Goal: Task Accomplishment & Management: Manage account settings

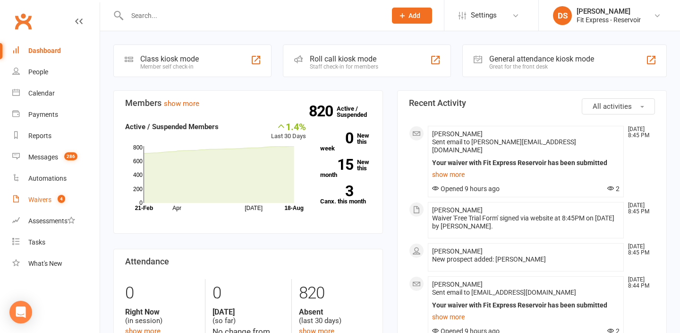
click at [31, 195] on link "Waivers 4" at bounding box center [55, 199] width 87 height 21
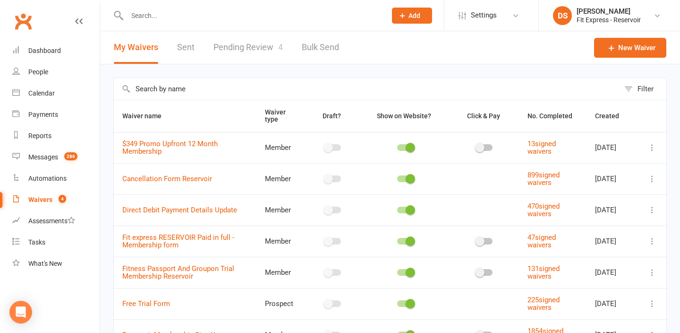
click at [256, 41] on link "Pending Review 4" at bounding box center [248, 47] width 69 height 33
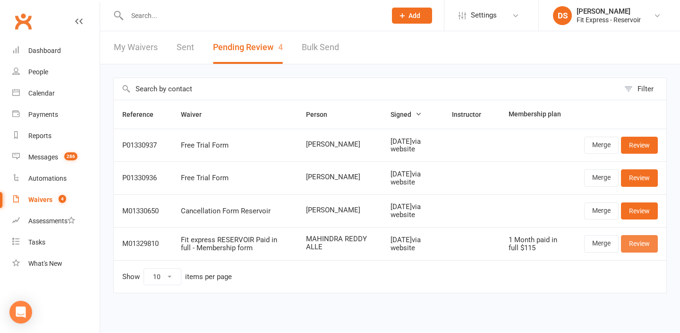
click at [643, 248] on link "Review" at bounding box center [639, 243] width 37 height 17
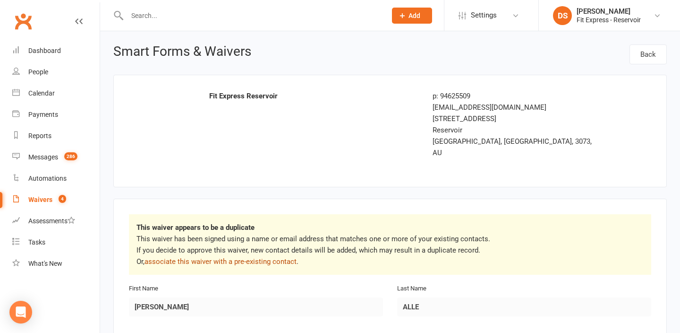
click at [260, 257] on link "associate this waiver with a pre-existing contact" at bounding box center [221, 261] width 152 height 9
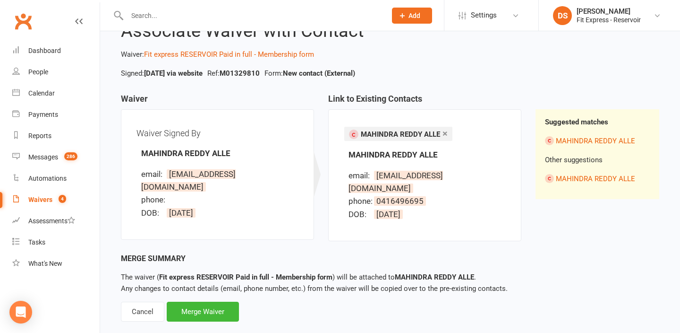
scroll to position [43, 0]
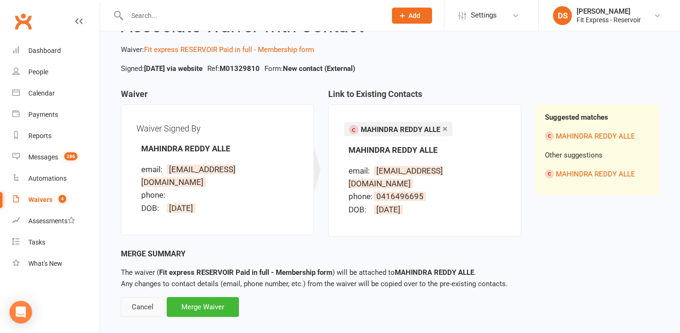
click at [152, 297] on div "Cancel" at bounding box center [142, 307] width 43 height 20
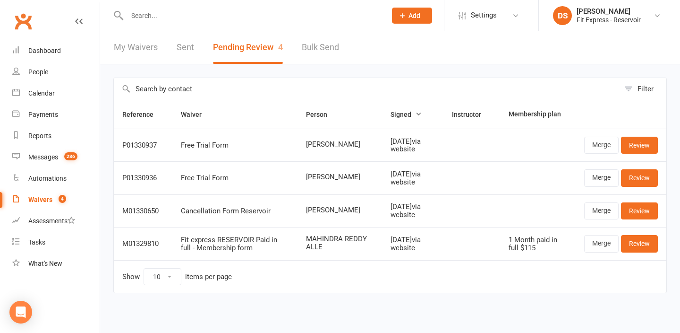
scroll to position [1, 0]
click at [313, 14] on input "text" at bounding box center [252, 15] width 256 height 13
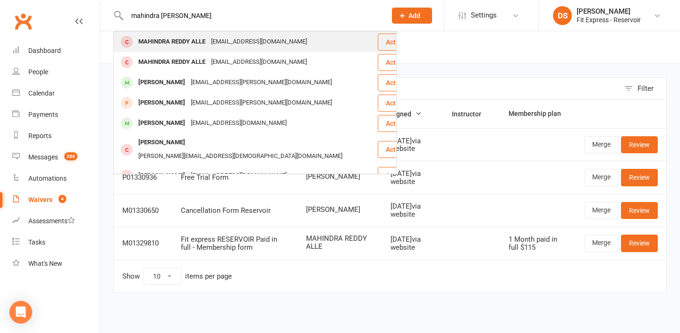
type input "mahindra redd"
click at [297, 46] on div "MAHINDRAREDDY.A@GMAIL.COM" at bounding box center [259, 42] width 102 height 14
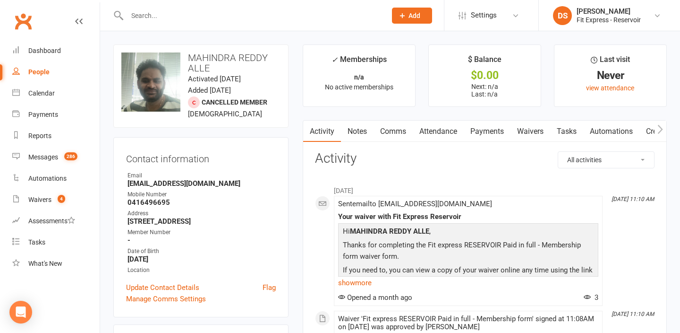
click at [533, 130] on link "Waivers" at bounding box center [531, 132] width 40 height 22
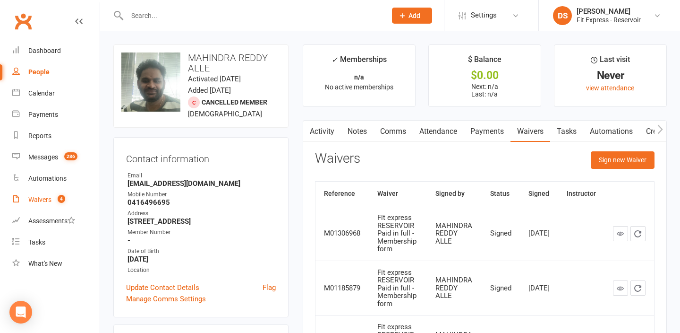
click at [47, 203] on link "Waivers 4" at bounding box center [55, 199] width 87 height 21
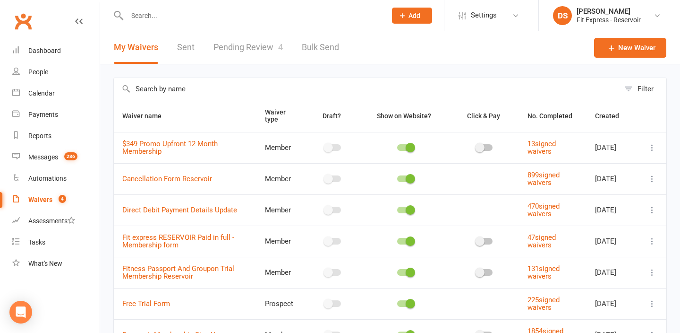
click at [257, 48] on link "Pending Review 4" at bounding box center [248, 47] width 69 height 33
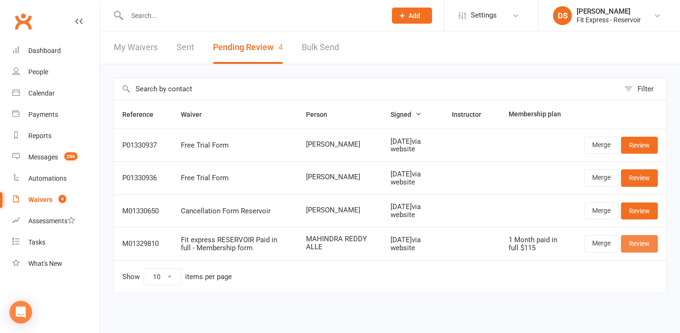
click at [638, 248] on link "Review" at bounding box center [639, 243] width 37 height 17
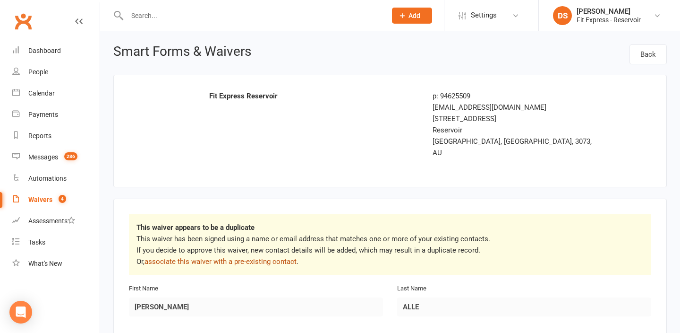
click at [273, 257] on link "associate this waiver with a pre-existing contact" at bounding box center [221, 261] width 152 height 9
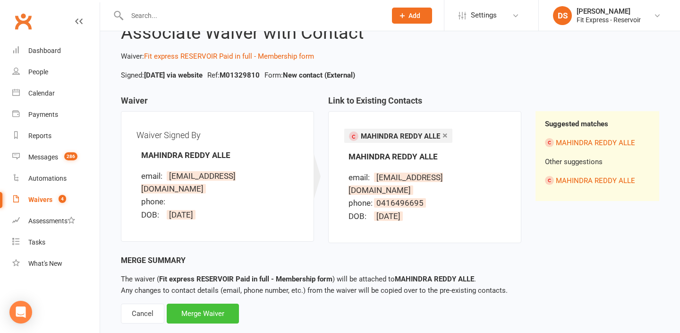
scroll to position [38, 0]
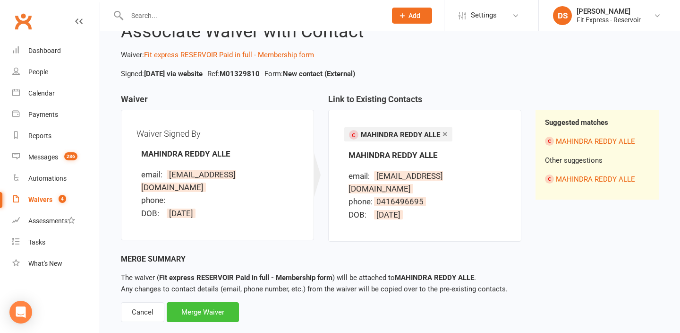
click at [214, 302] on div "Merge Waiver" at bounding box center [203, 312] width 72 height 20
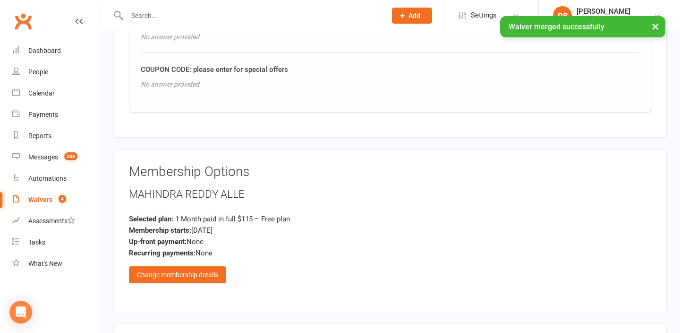
scroll to position [1149, 0]
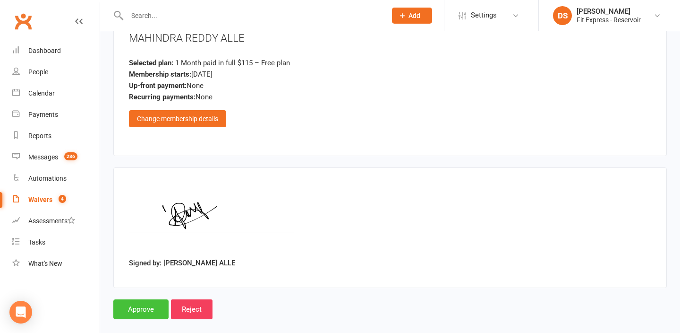
click at [153, 299] on input "Approve" at bounding box center [140, 309] width 55 height 20
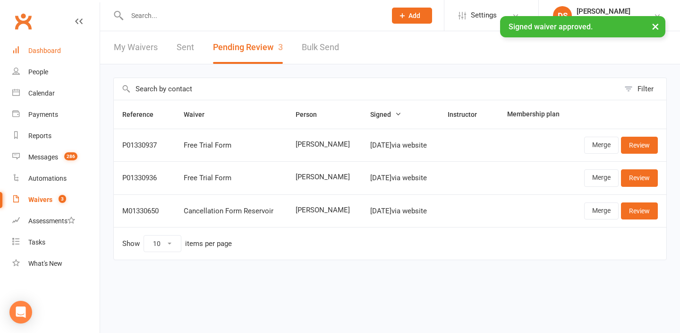
click at [47, 52] on div "Dashboard" at bounding box center [44, 51] width 33 height 8
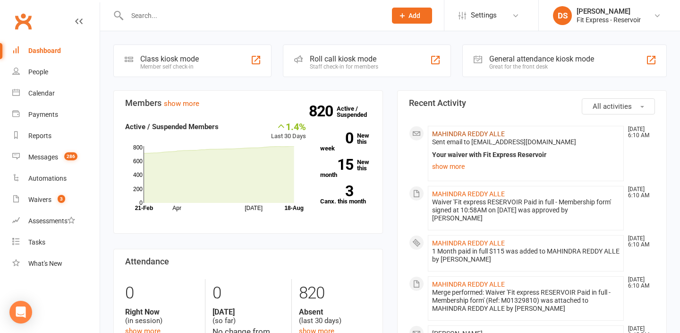
click at [489, 134] on link "MAHINDRA REDDY ALLE" at bounding box center [468, 134] width 73 height 8
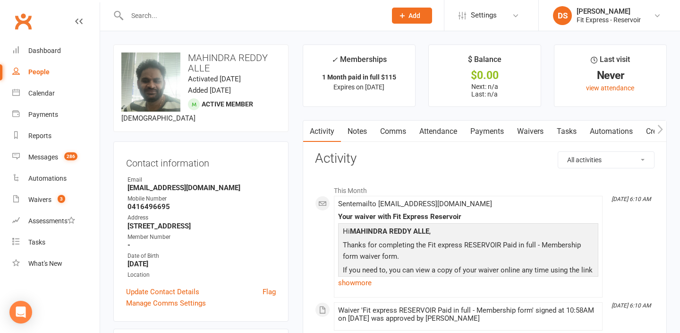
click at [527, 123] on link "Waivers" at bounding box center [531, 132] width 40 height 22
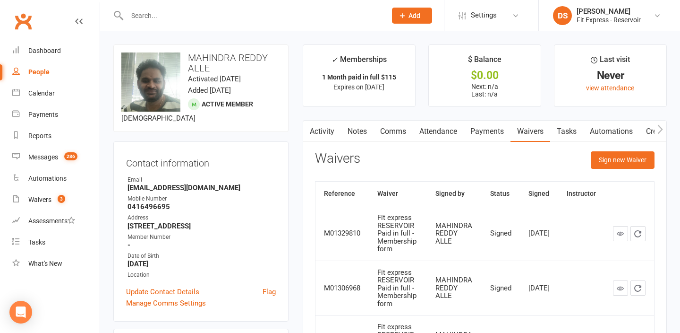
click at [328, 136] on link "Activity" at bounding box center [322, 132] width 38 height 22
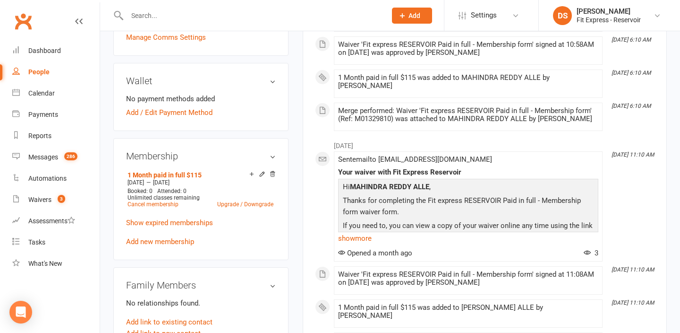
scroll to position [267, 0]
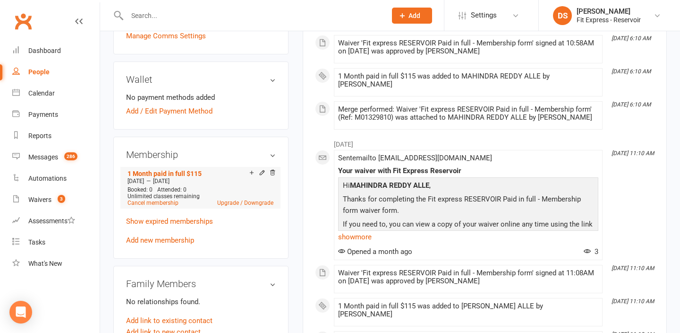
click at [260, 179] on div "Add make-up class" at bounding box center [284, 174] width 53 height 10
click at [261, 176] on icon at bounding box center [262, 172] width 7 height 7
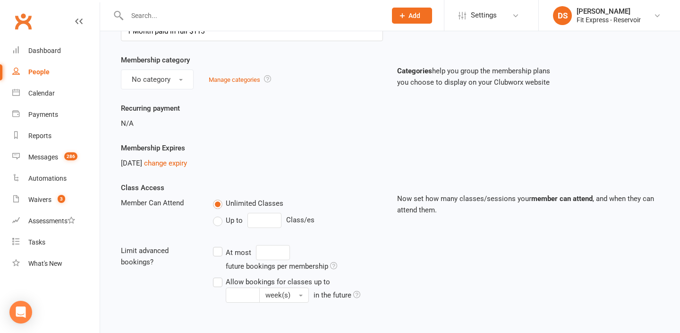
scroll to position [62, 0]
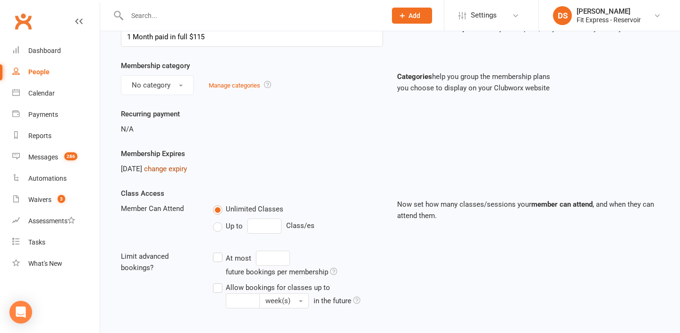
click at [179, 170] on link "change expiry" at bounding box center [165, 168] width 43 height 9
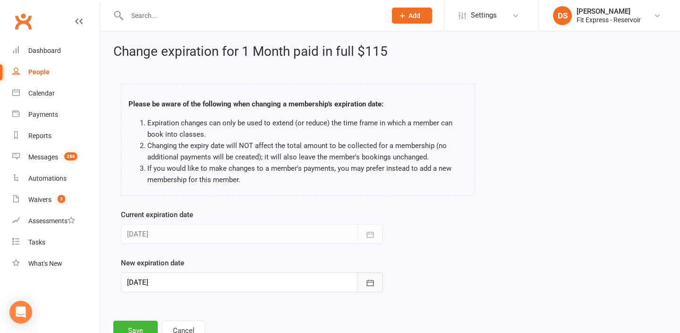
click at [375, 278] on icon "button" at bounding box center [370, 282] width 9 height 9
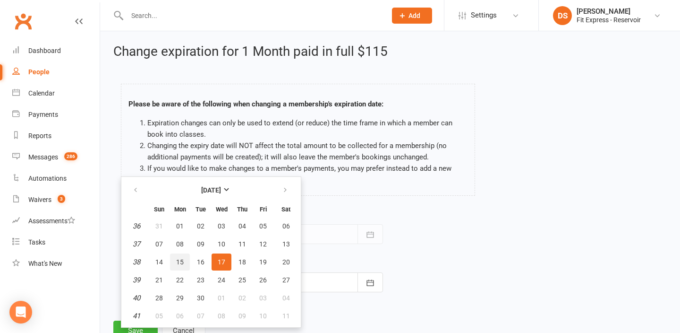
click at [182, 263] on span "15" at bounding box center [180, 262] width 8 height 8
type input "[DATE]"
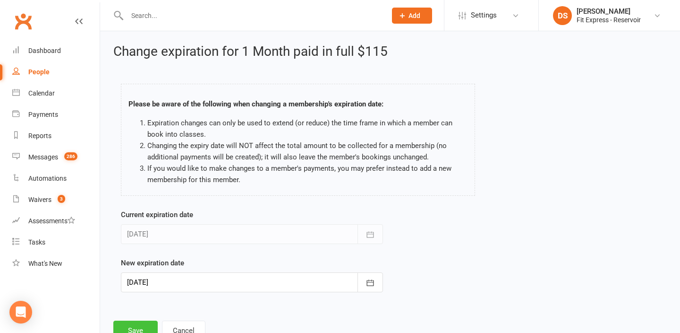
click at [135, 325] on button "Save" at bounding box center [135, 330] width 44 height 20
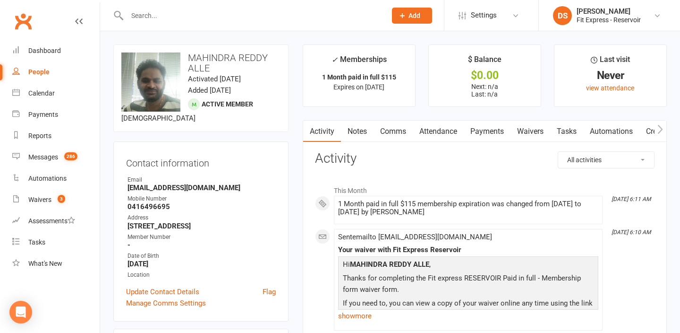
click at [490, 135] on link "Payments" at bounding box center [487, 132] width 47 height 22
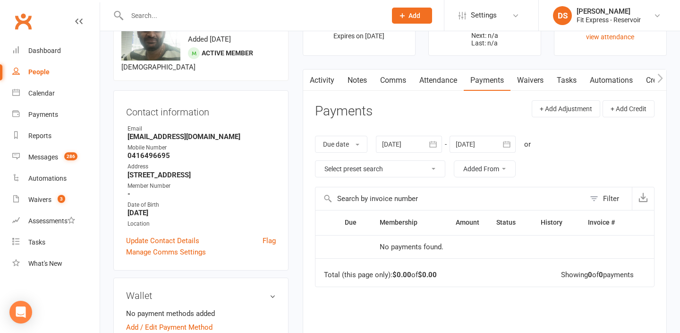
scroll to position [52, 0]
click at [521, 86] on link "Waivers" at bounding box center [531, 80] width 40 height 22
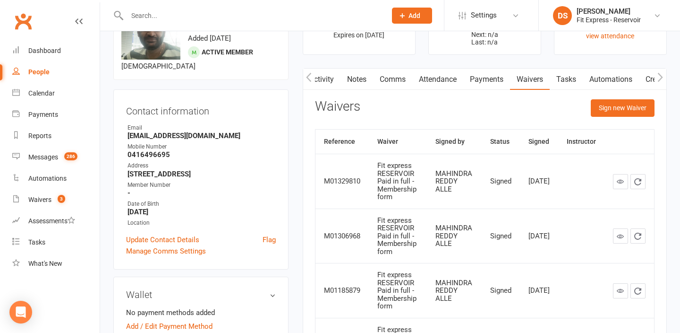
click at [324, 76] on link "Activity" at bounding box center [322, 80] width 38 height 22
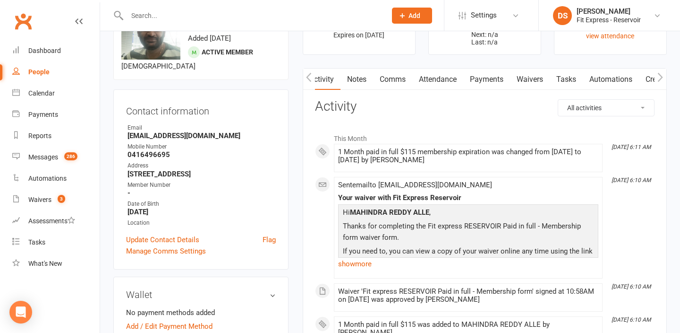
click at [307, 78] on icon "button" at bounding box center [308, 77] width 5 height 9
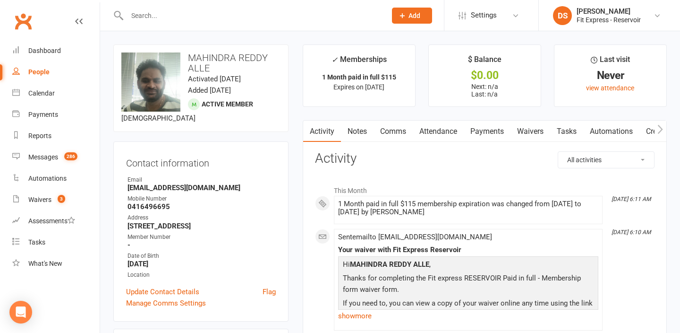
click at [24, 19] on link "Clubworx" at bounding box center [23, 21] width 24 height 24
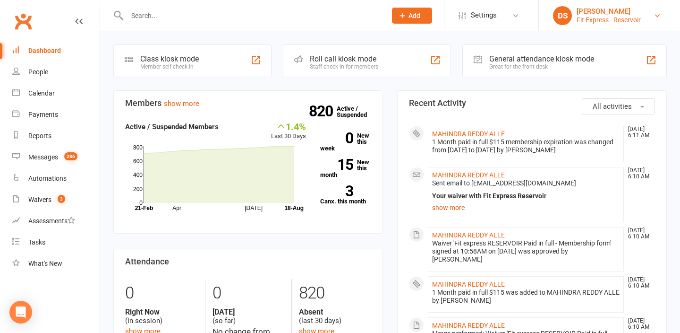
click at [631, 13] on div "[PERSON_NAME]" at bounding box center [609, 11] width 64 height 9
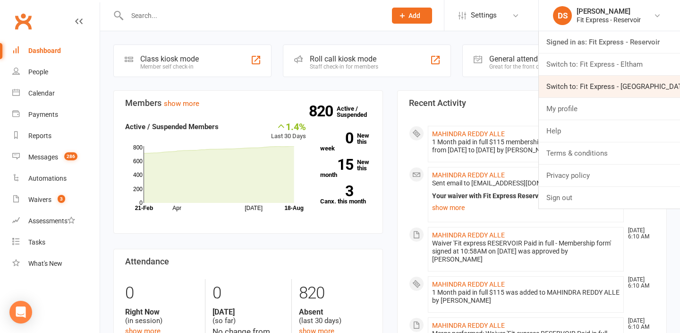
click at [634, 77] on link "Switch to: Fit Express - Heidelberg" at bounding box center [609, 87] width 141 height 22
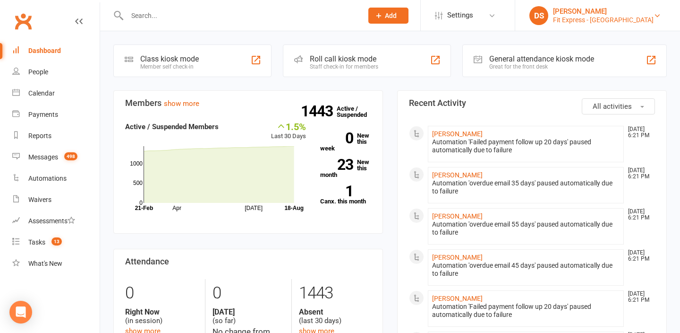
click at [629, 12] on div "[PERSON_NAME]" at bounding box center [603, 11] width 101 height 9
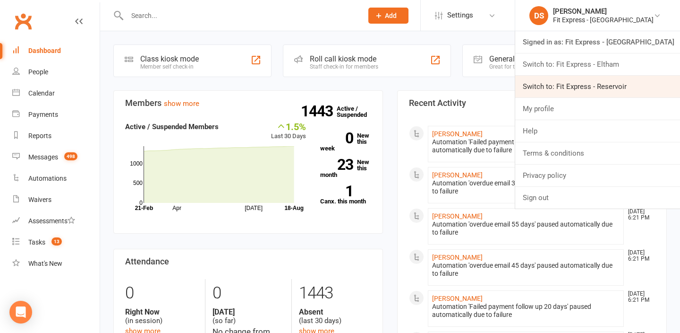
click at [603, 81] on link "Switch to: Fit Express - Reservoir" at bounding box center [598, 87] width 165 height 22
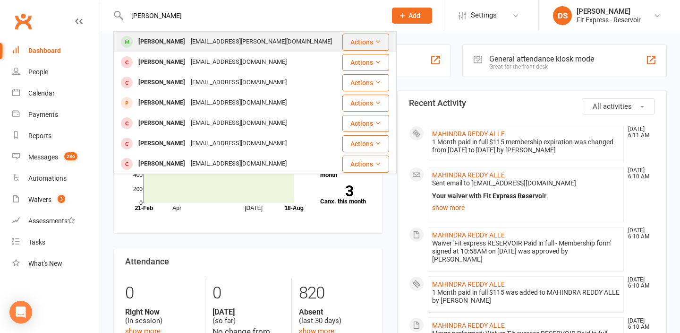
type input "[PERSON_NAME]"
click at [287, 43] on div "[PERSON_NAME] [EMAIL_ADDRESS][PERSON_NAME][DOMAIN_NAME]" at bounding box center [227, 41] width 227 height 19
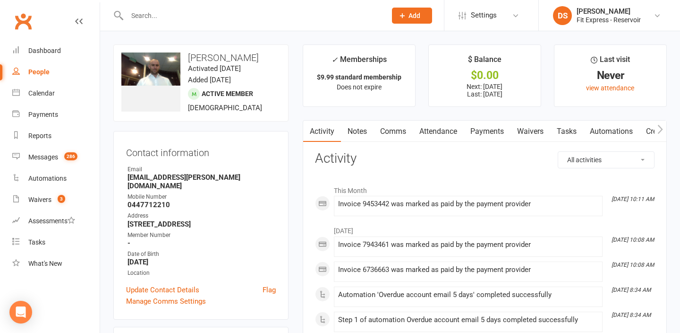
click at [523, 130] on link "Waivers" at bounding box center [531, 132] width 40 height 22
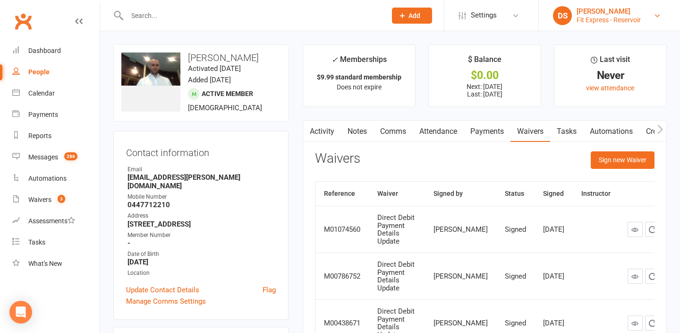
click at [641, 21] on div "Fit Express - Reservoir" at bounding box center [609, 20] width 64 height 9
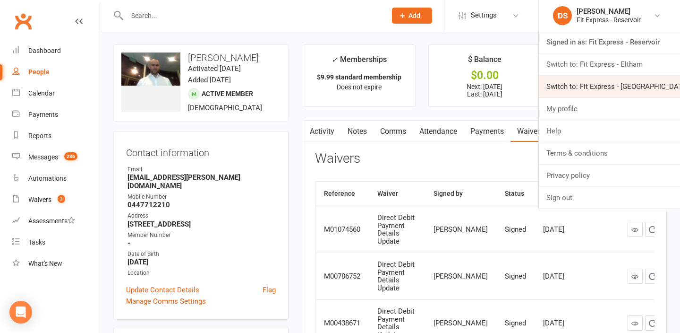
click at [607, 89] on link "Switch to: Fit Express - [GEOGRAPHIC_DATA]" at bounding box center [609, 87] width 141 height 22
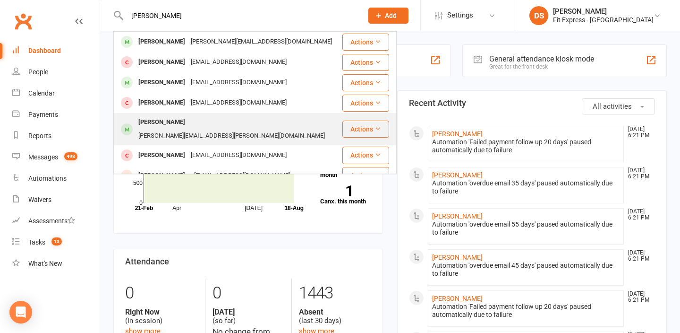
type input "[PERSON_NAME]"
click at [195, 129] on div "[PERSON_NAME][EMAIL_ADDRESS][PERSON_NAME][DOMAIN_NAME]" at bounding box center [232, 136] width 192 height 14
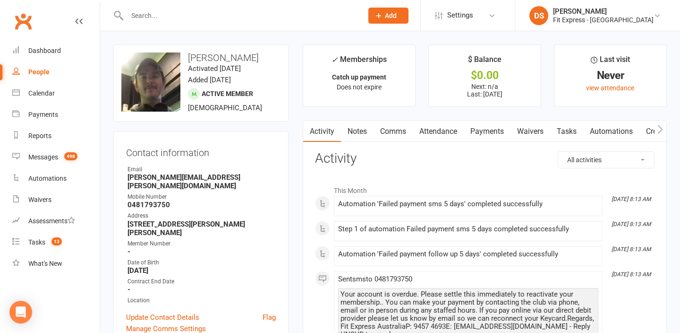
click at [482, 130] on link "Payments" at bounding box center [487, 132] width 47 height 22
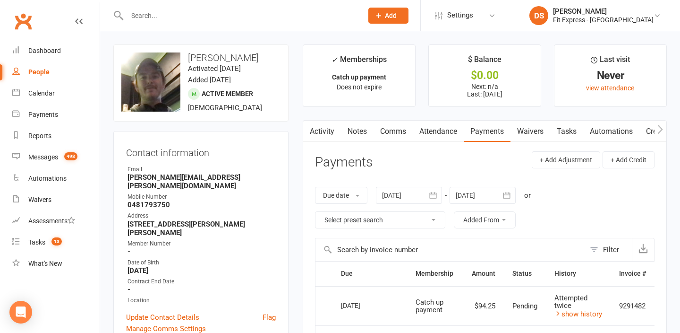
click at [26, 25] on link "Clubworx" at bounding box center [23, 21] width 24 height 24
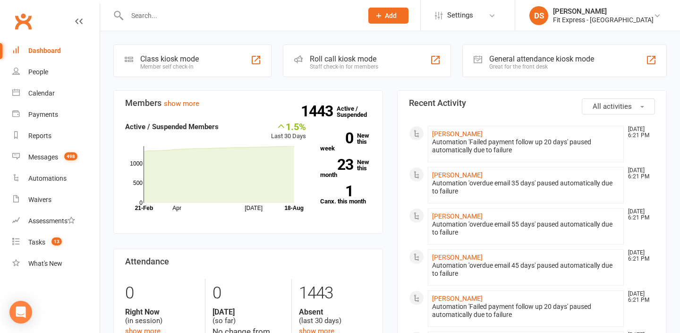
click at [34, 26] on link "Clubworx" at bounding box center [23, 21] width 24 height 24
click at [20, 20] on link "Clubworx" at bounding box center [23, 21] width 24 height 24
click at [17, 21] on link "Clubworx" at bounding box center [23, 21] width 24 height 24
click at [624, 26] on li "DS [PERSON_NAME] Fit Express - [GEOGRAPHIC_DATA] Signed in as: Fit Express - He…" at bounding box center [597, 15] width 165 height 31
click at [606, 14] on div "[PERSON_NAME]" at bounding box center [603, 11] width 101 height 9
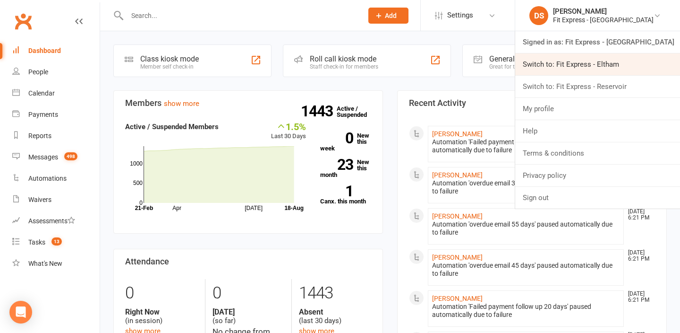
click at [608, 58] on link "Switch to: Fit Express - Eltham" at bounding box center [598, 64] width 165 height 22
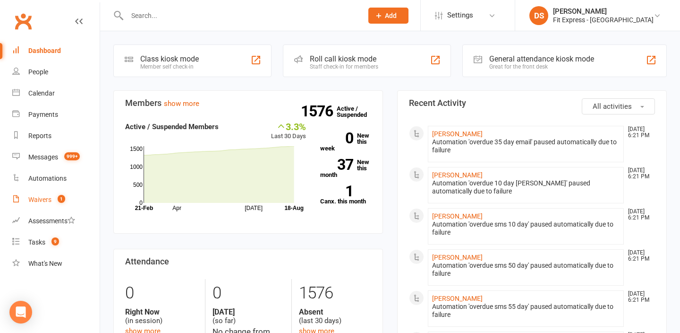
click at [34, 205] on link "Waivers 1" at bounding box center [55, 199] width 87 height 21
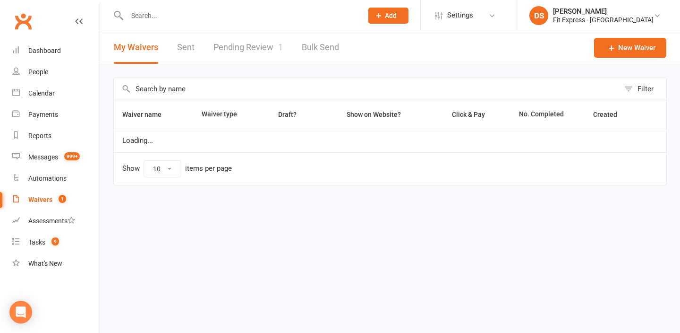
click at [225, 53] on link "Pending Review 1" at bounding box center [248, 47] width 69 height 33
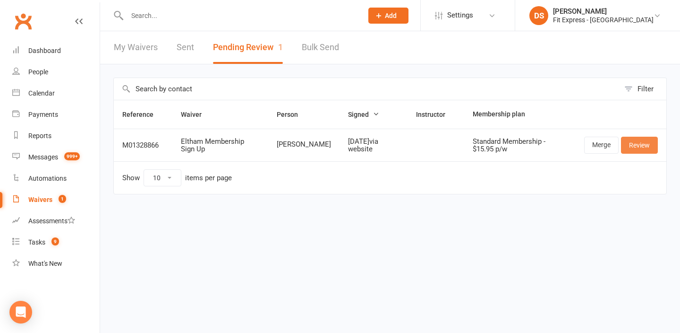
click at [634, 138] on link "Review" at bounding box center [639, 145] width 37 height 17
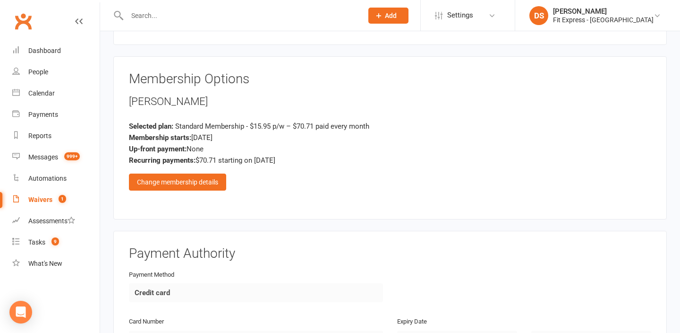
scroll to position [1074, 0]
click at [219, 174] on div "Change membership details" at bounding box center [177, 182] width 97 height 17
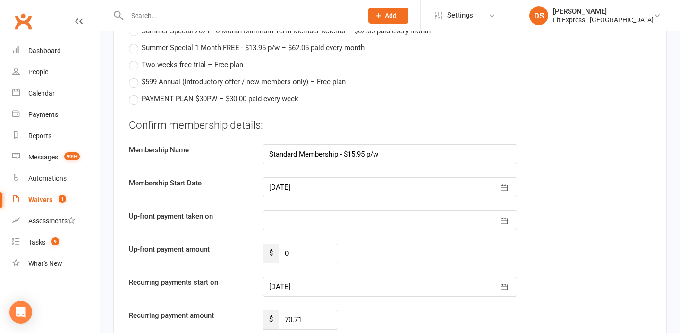
scroll to position [1690, 0]
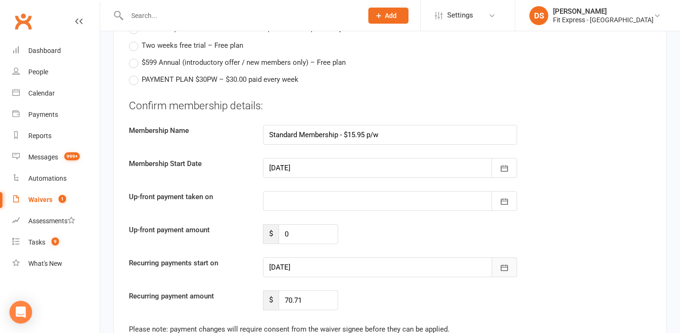
click at [504, 263] on icon "button" at bounding box center [504, 267] width 9 height 9
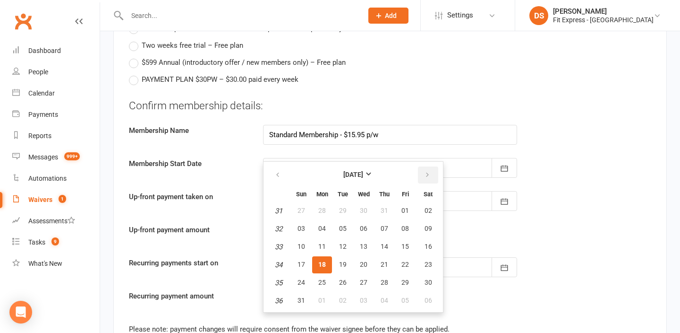
click at [426, 166] on button "button" at bounding box center [428, 174] width 20 height 17
click at [327, 202] on button "01" at bounding box center [322, 210] width 20 height 17
type input "01 Sep 2025"
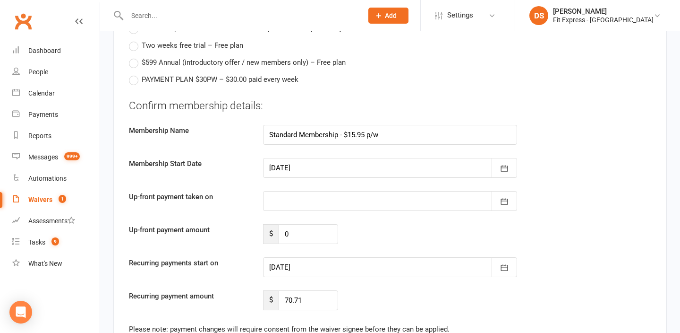
click at [61, 196] on span "1" at bounding box center [63, 199] width 8 height 8
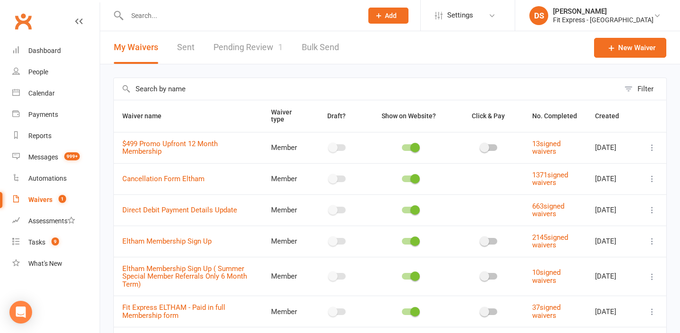
click at [258, 38] on link "Pending Review 1" at bounding box center [248, 47] width 69 height 33
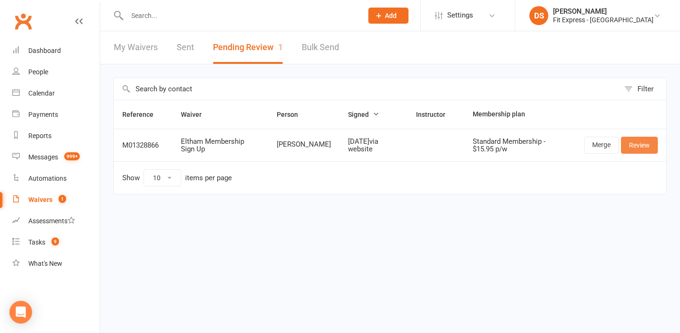
click at [636, 146] on link "Review" at bounding box center [639, 145] width 37 height 17
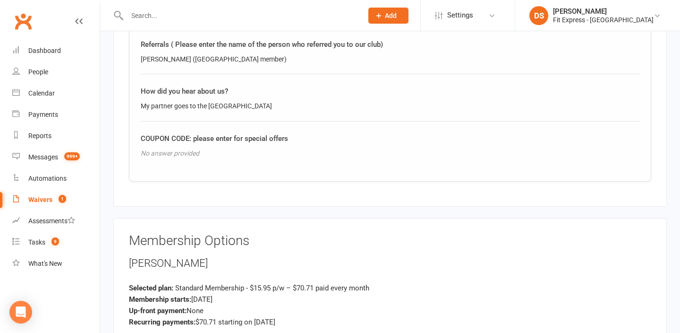
scroll to position [956, 0]
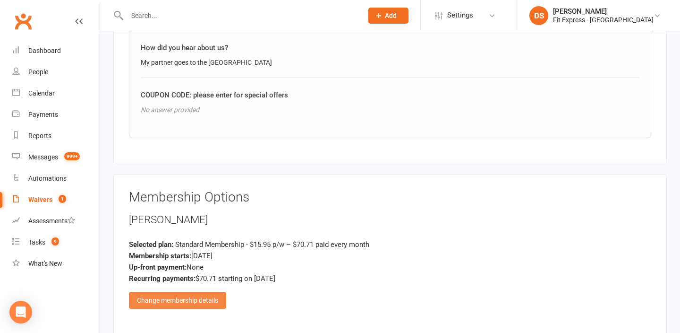
click at [204, 292] on div "Change membership details" at bounding box center [177, 300] width 97 height 17
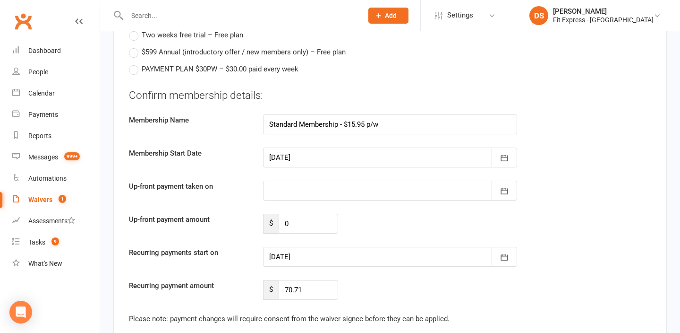
scroll to position [1747, 0]
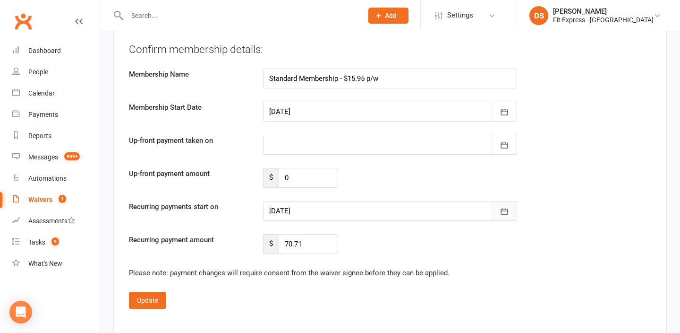
click at [507, 208] on icon "button" at bounding box center [504, 211] width 7 height 6
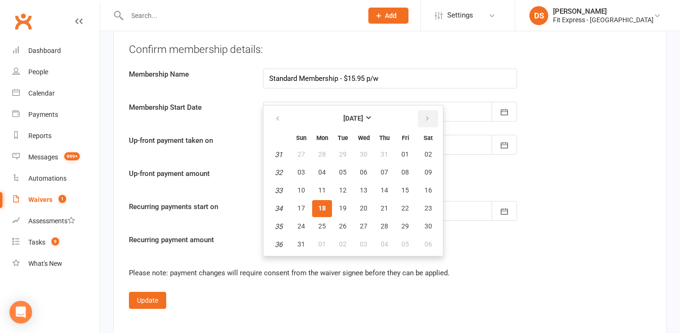
click at [427, 115] on icon "button" at bounding box center [427, 119] width 7 height 8
click at [319, 150] on span "01" at bounding box center [323, 154] width 8 height 8
type input "01 Sep 2025"
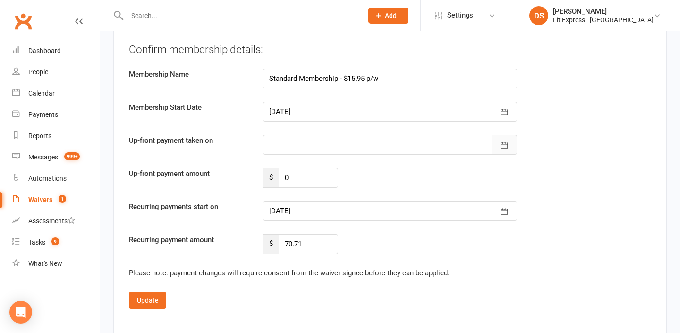
click at [517, 135] on button "button" at bounding box center [505, 145] width 26 height 20
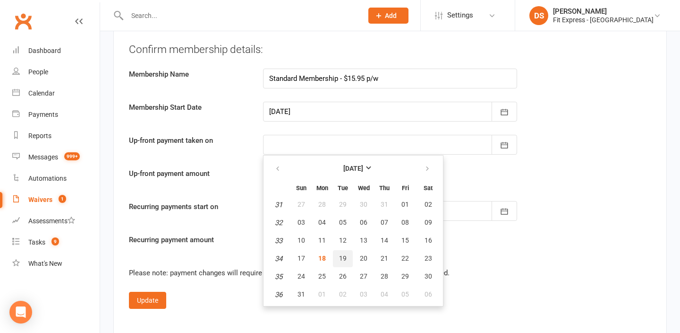
click at [342, 254] on span "19" at bounding box center [343, 258] width 8 height 8
type input "19 Aug 2025"
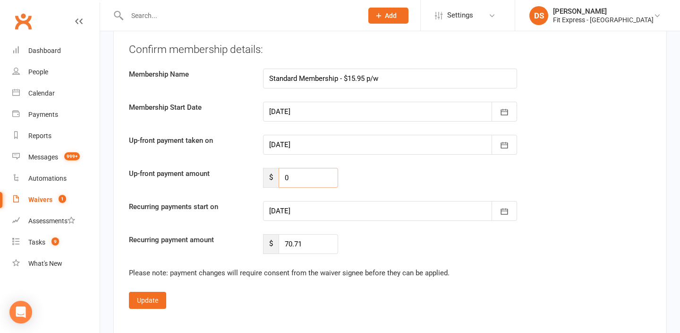
click at [303, 168] on input "0" at bounding box center [309, 178] width 60 height 20
type input "2"
type input "39.44"
click at [379, 172] on div "Up-front payment amount $ 39.44" at bounding box center [390, 178] width 537 height 20
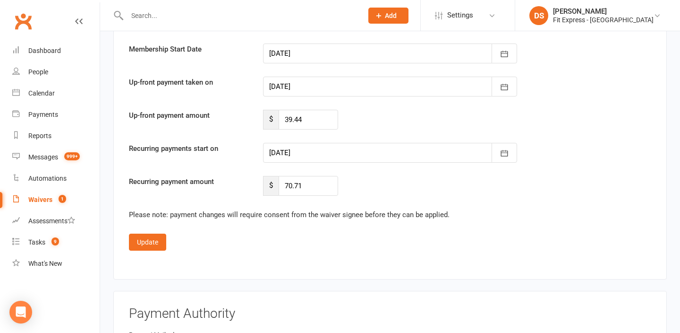
scroll to position [1807, 0]
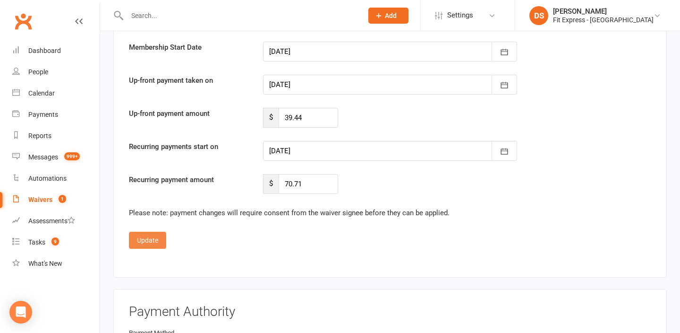
click at [141, 232] on button "Update" at bounding box center [147, 240] width 37 height 17
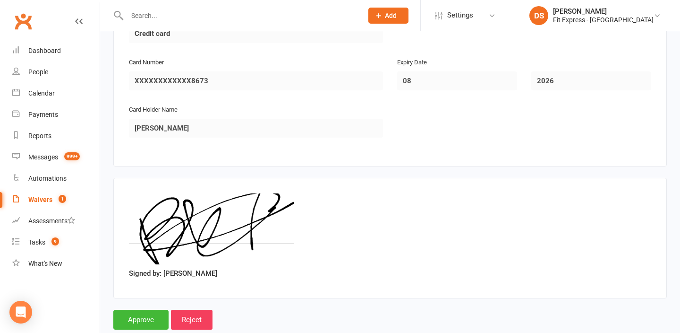
scroll to position [1343, 0]
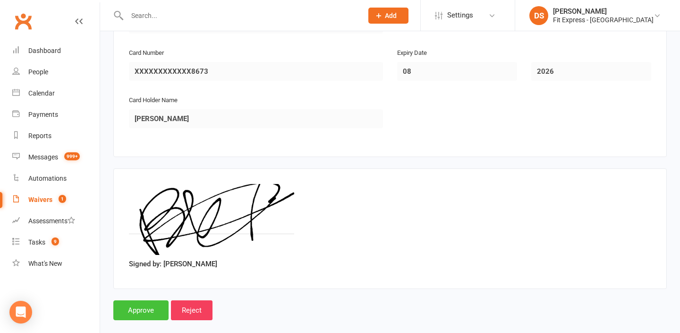
click at [141, 300] on input "Approve" at bounding box center [140, 310] width 55 height 20
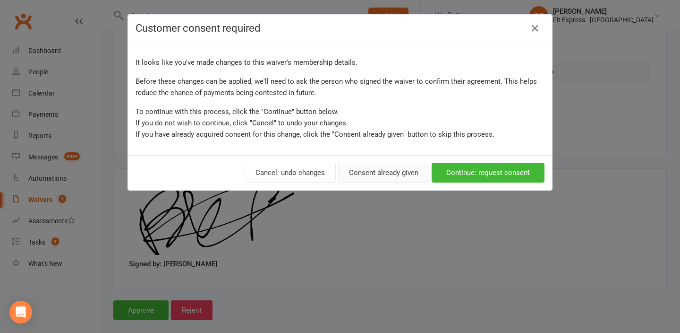
click at [392, 172] on button "Consent already given" at bounding box center [383, 173] width 91 height 20
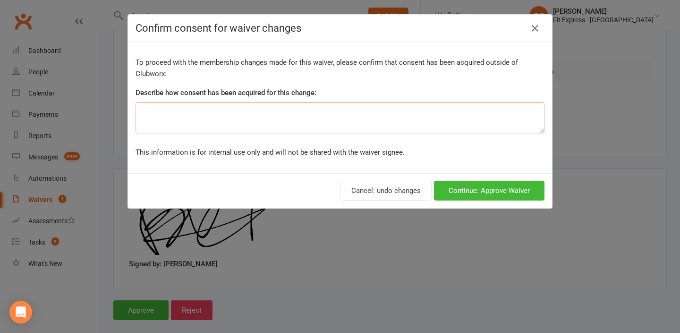
click at [303, 124] on textarea at bounding box center [340, 117] width 409 height 31
type textarea "on waiver"
click at [498, 193] on button "Continue: Approve Waiver" at bounding box center [489, 191] width 111 height 20
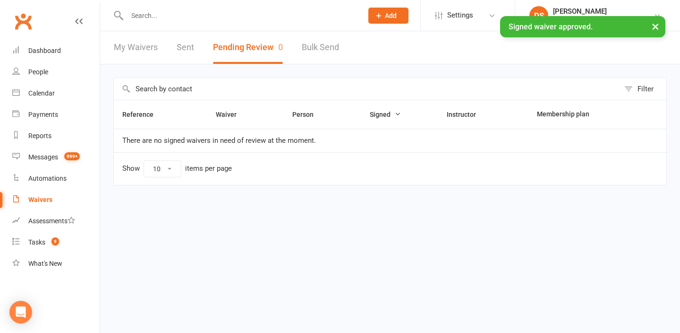
click at [22, 16] on div "× Signed waiver approved." at bounding box center [334, 16] width 668 height 0
click at [30, 42] on link "Dashboard" at bounding box center [55, 50] width 87 height 21
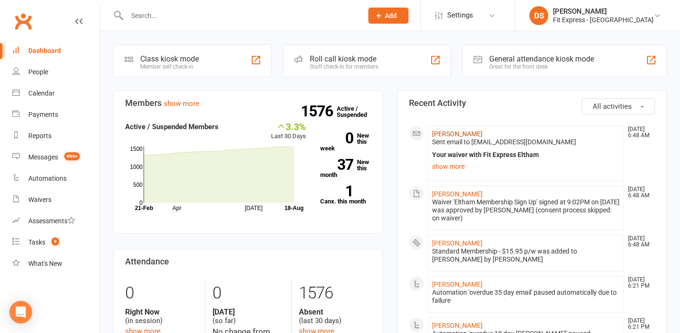
click at [459, 133] on link "[PERSON_NAME]" at bounding box center [457, 134] width 51 height 8
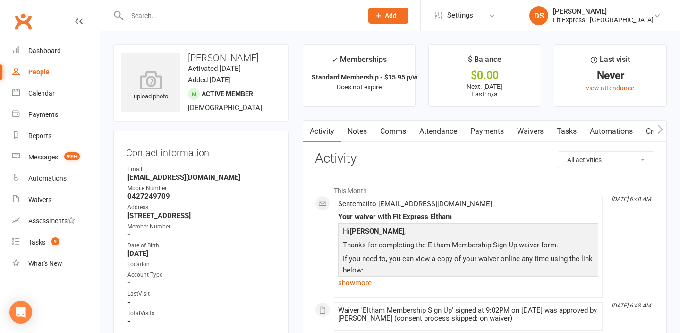
click at [495, 130] on link "Payments" at bounding box center [487, 132] width 47 height 22
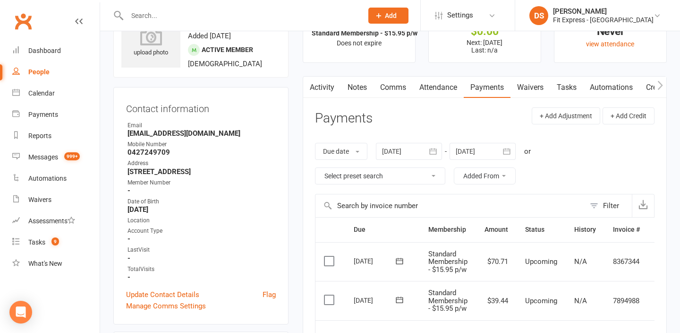
scroll to position [45, 0]
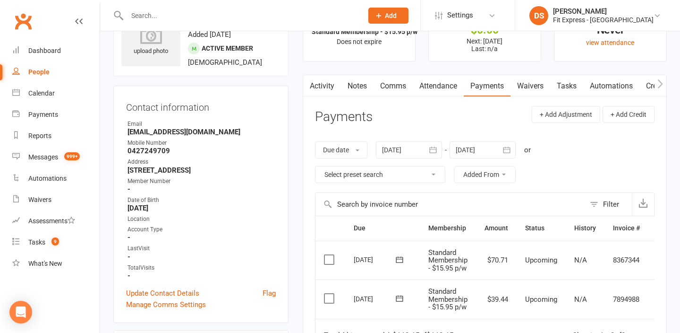
click at [493, 152] on div at bounding box center [483, 149] width 66 height 17
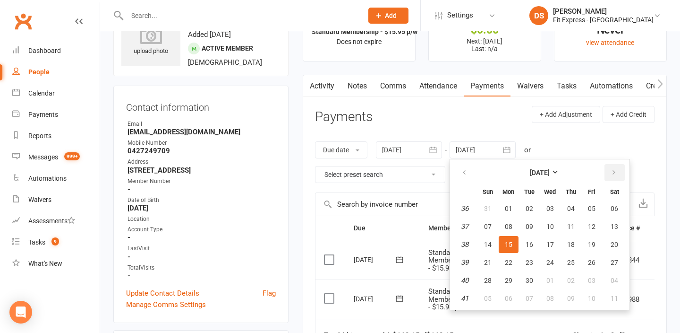
click at [616, 173] on icon "button" at bounding box center [614, 173] width 7 height 8
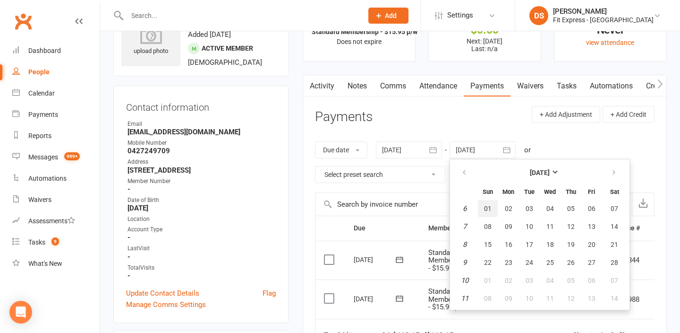
click at [487, 208] on span "01" at bounding box center [488, 209] width 8 height 8
type input "01 Feb 2026"
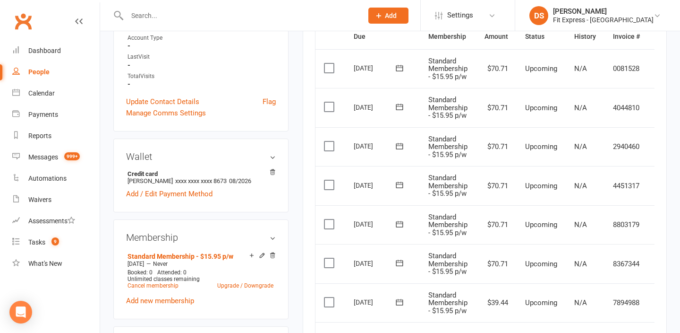
scroll to position [0, 23]
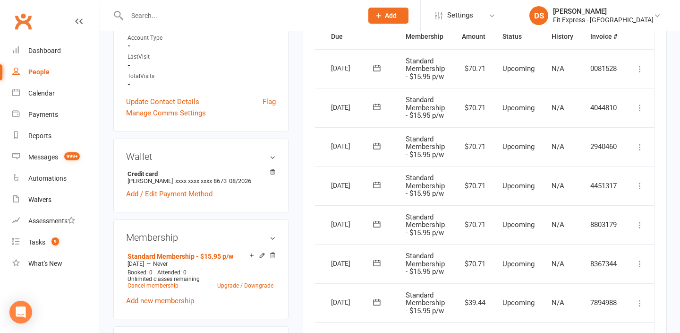
click at [639, 262] on icon at bounding box center [640, 263] width 9 height 9
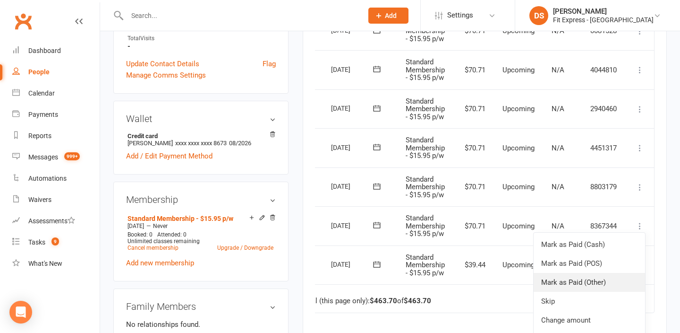
scroll to position [276, 0]
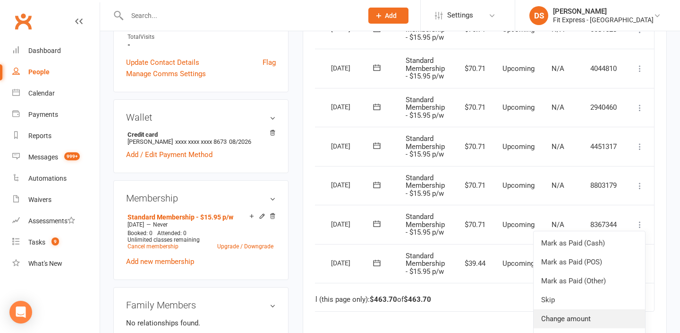
click at [581, 316] on link "Change amount" at bounding box center [590, 318] width 112 height 19
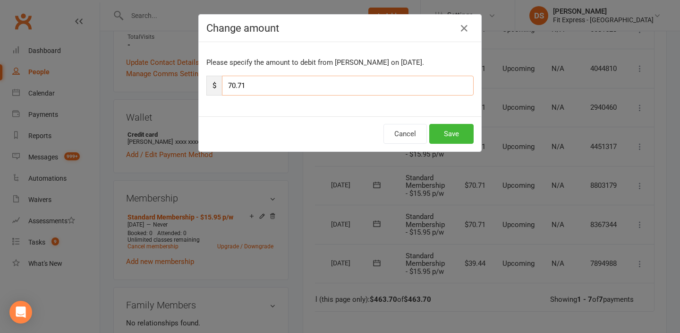
drag, startPoint x: 249, startPoint y: 82, endPoint x: 228, endPoint y: 83, distance: 21.3
click at [228, 83] on input "70.71" at bounding box center [348, 86] width 252 height 20
type input "35.35"
click at [453, 130] on button "Save" at bounding box center [452, 134] width 44 height 20
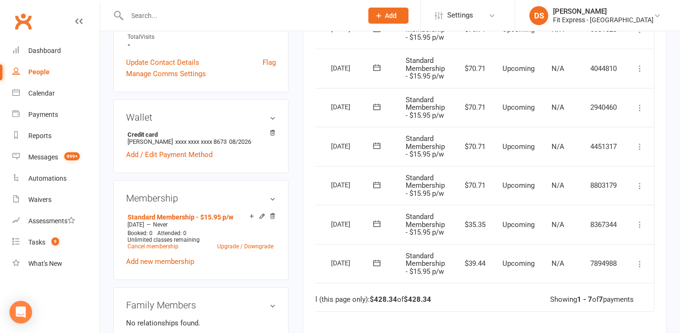
click at [639, 184] on icon at bounding box center [640, 185] width 9 height 9
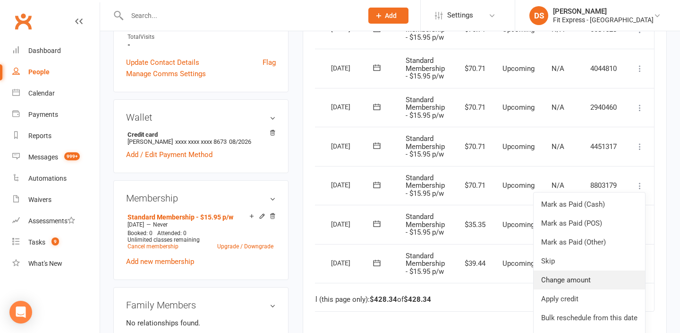
click at [580, 277] on link "Change amount" at bounding box center [590, 279] width 112 height 19
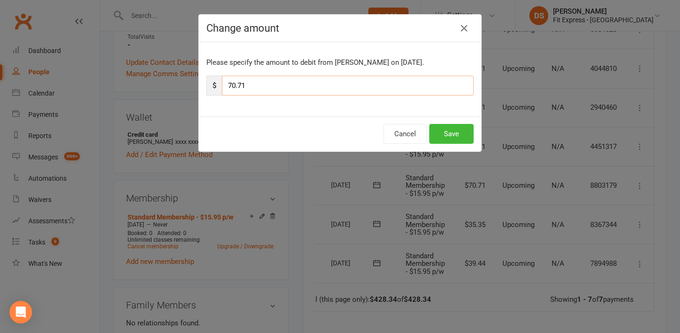
drag, startPoint x: 257, startPoint y: 90, endPoint x: 224, endPoint y: 90, distance: 32.6
click at [224, 90] on input "70.71" at bounding box center [348, 86] width 252 height 20
type input "35.35"
click at [455, 133] on button "Save" at bounding box center [452, 134] width 44 height 20
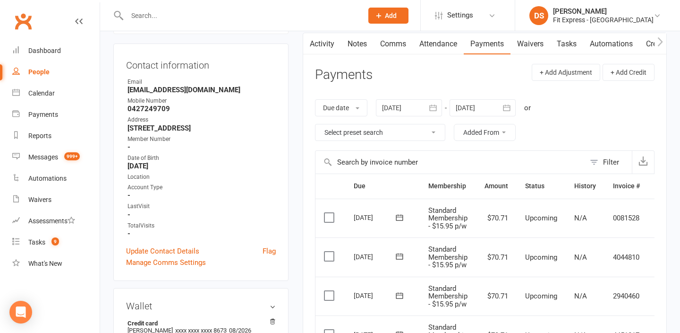
scroll to position [0, 0]
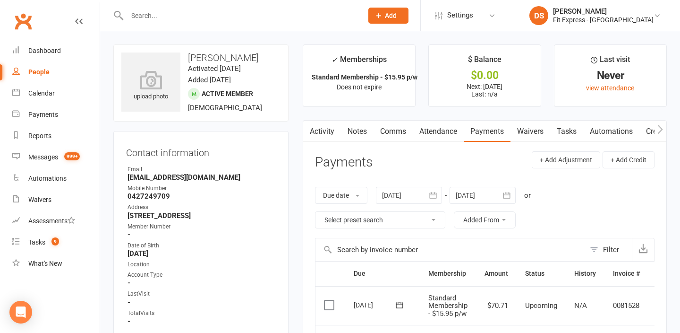
click at [27, 20] on link "Clubworx" at bounding box center [23, 21] width 24 height 24
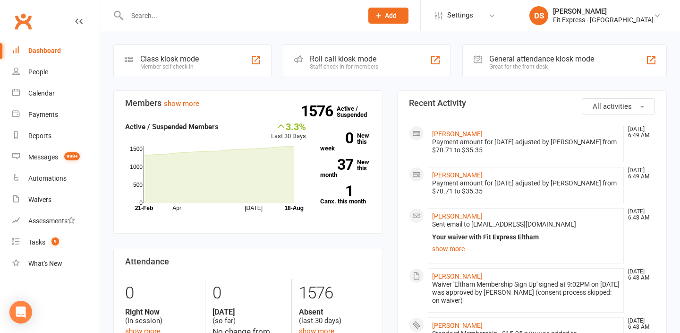
click at [29, 21] on link "Clubworx" at bounding box center [23, 21] width 24 height 24
click at [25, 18] on link "Clubworx" at bounding box center [23, 21] width 24 height 24
click at [21, 22] on link "Clubworx" at bounding box center [23, 21] width 24 height 24
click at [23, 22] on link "Clubworx" at bounding box center [23, 21] width 24 height 24
click at [27, 15] on link "Clubworx" at bounding box center [23, 21] width 24 height 24
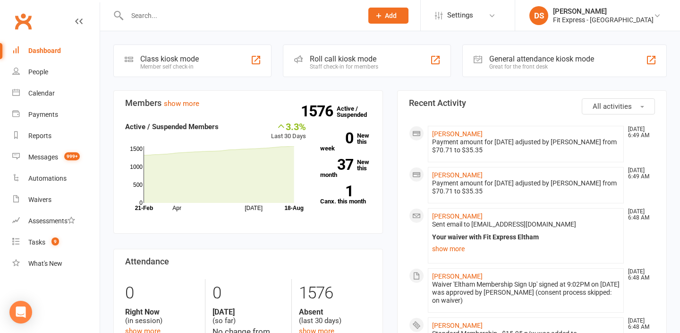
click at [24, 24] on link "Clubworx" at bounding box center [23, 21] width 24 height 24
click at [22, 30] on link "Clubworx" at bounding box center [23, 21] width 24 height 24
click at [53, 164] on link "Messages 999+" at bounding box center [55, 156] width 87 height 21
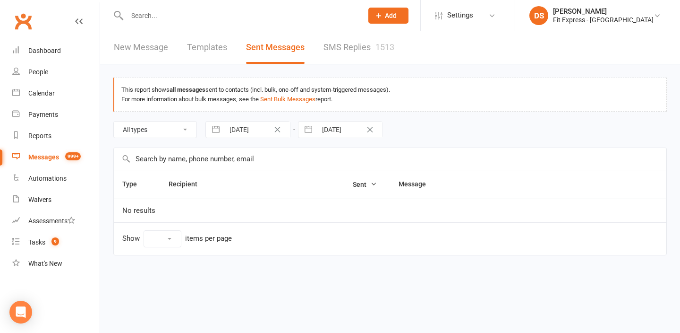
select select "10"
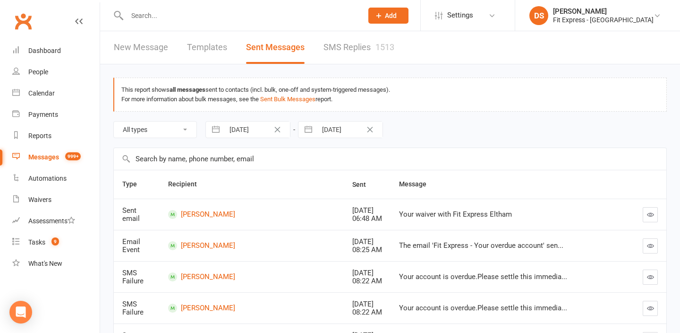
click at [16, 20] on link "Clubworx" at bounding box center [23, 21] width 24 height 24
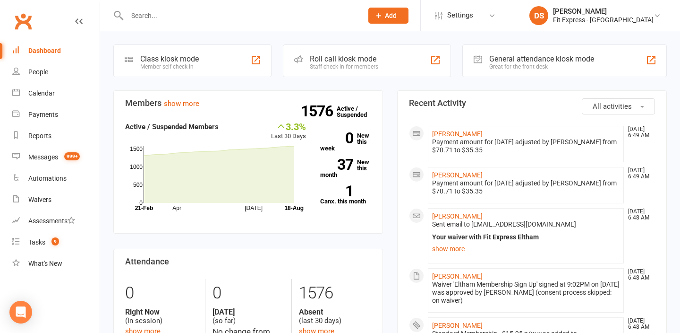
click at [17, 23] on link "Clubworx" at bounding box center [23, 21] width 24 height 24
click at [18, 15] on link "Clubworx" at bounding box center [23, 21] width 24 height 24
click at [15, 16] on link "Clubworx" at bounding box center [23, 21] width 24 height 24
click at [26, 26] on link "Clubworx" at bounding box center [23, 21] width 24 height 24
click at [32, 25] on link "Clubworx" at bounding box center [23, 21] width 24 height 24
